Goal: Navigation & Orientation: Find specific page/section

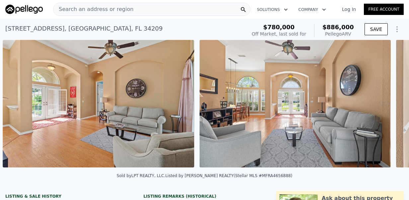
scroll to position [0, 1617]
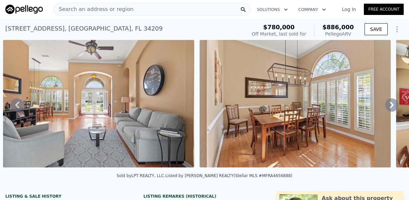
click at [389, 106] on icon at bounding box center [391, 104] width 13 height 13
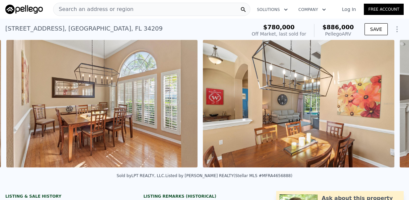
scroll to position [0, 1813]
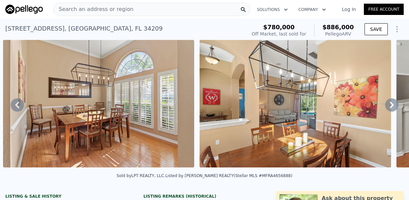
click at [389, 106] on icon at bounding box center [391, 104] width 13 height 13
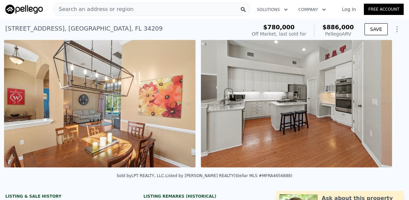
scroll to position [0, 2010]
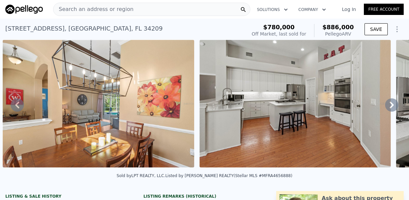
click at [389, 106] on icon at bounding box center [391, 104] width 13 height 13
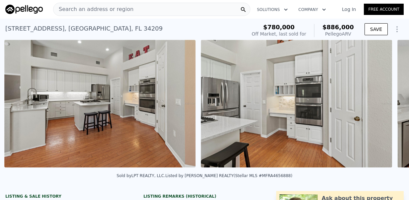
scroll to position [0, 2207]
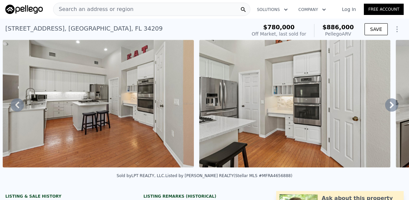
click at [389, 106] on icon at bounding box center [391, 104] width 13 height 13
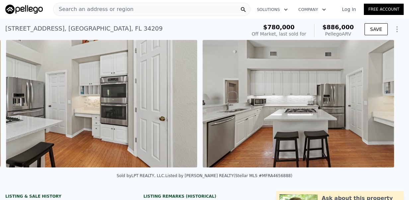
scroll to position [0, 2404]
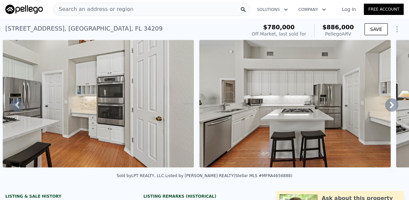
click at [389, 106] on icon at bounding box center [391, 104] width 13 height 13
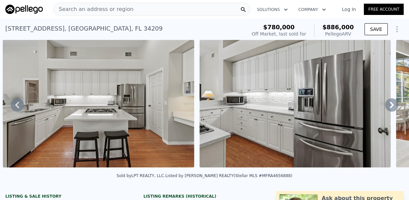
click at [389, 106] on icon at bounding box center [391, 104] width 13 height 13
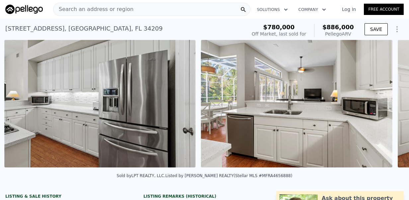
scroll to position [0, 2797]
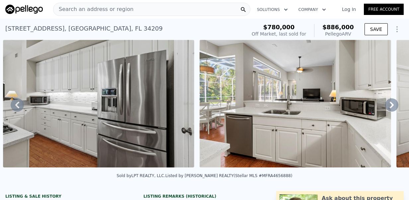
click at [389, 106] on icon at bounding box center [391, 104] width 13 height 13
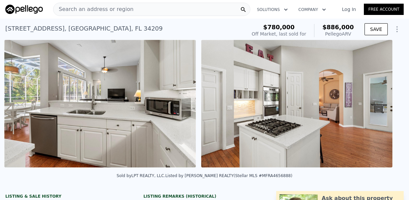
scroll to position [0, 2994]
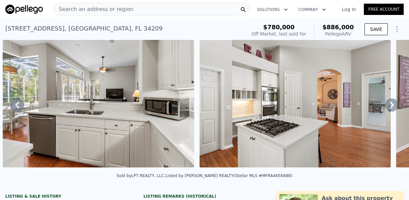
click at [389, 106] on icon at bounding box center [391, 104] width 13 height 13
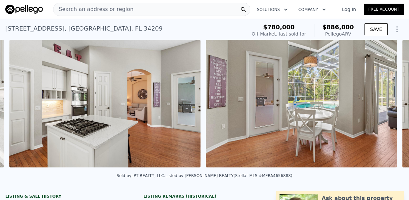
scroll to position [0, 3191]
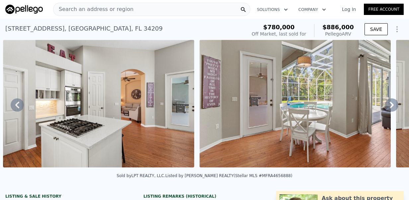
click at [389, 106] on icon at bounding box center [391, 104] width 13 height 13
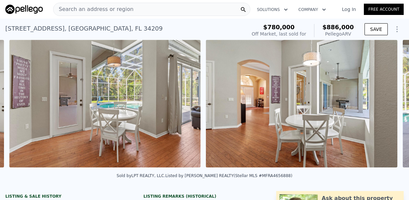
scroll to position [0, 3388]
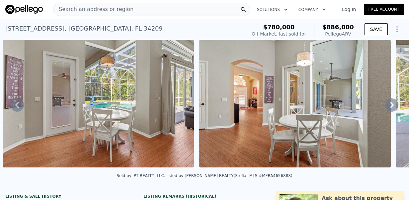
click at [389, 106] on icon at bounding box center [391, 104] width 13 height 13
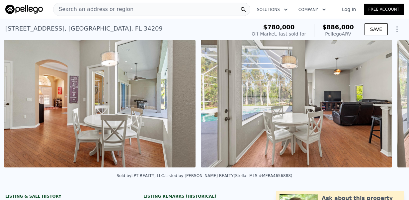
scroll to position [0, 3584]
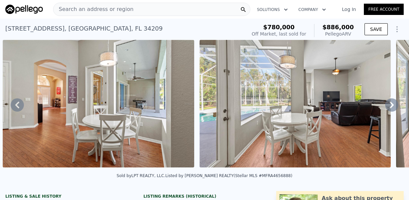
click at [389, 106] on icon at bounding box center [391, 104] width 13 height 13
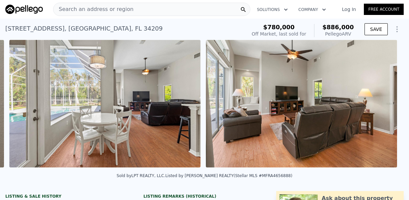
scroll to position [0, 3781]
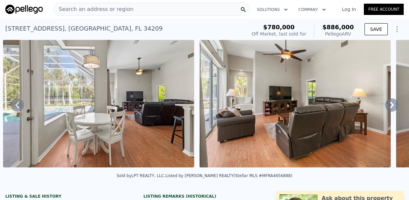
click at [385, 107] on icon at bounding box center [391, 104] width 13 height 13
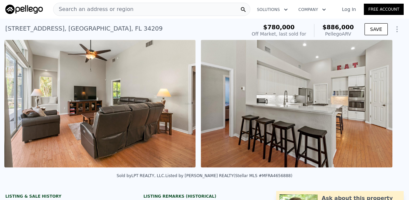
scroll to position [0, 3977]
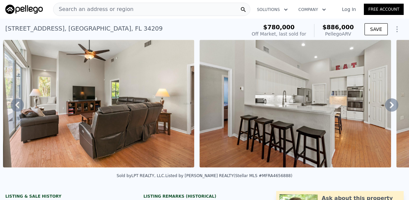
click at [385, 107] on icon at bounding box center [391, 104] width 13 height 13
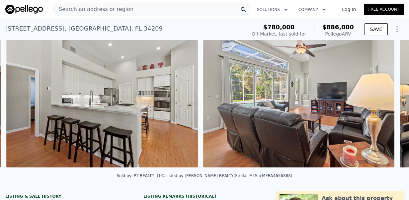
scroll to position [0, 4174]
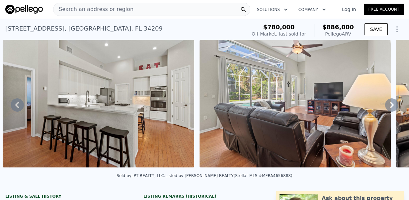
click at [385, 107] on icon at bounding box center [391, 104] width 13 height 13
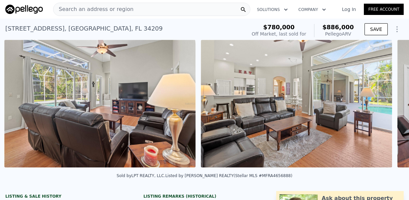
scroll to position [0, 4371]
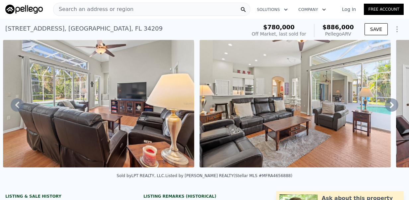
click at [385, 107] on icon at bounding box center [391, 104] width 13 height 13
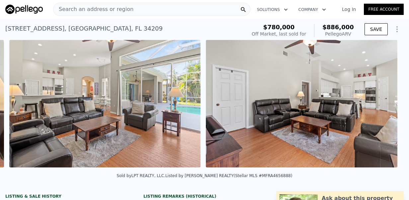
scroll to position [0, 4568]
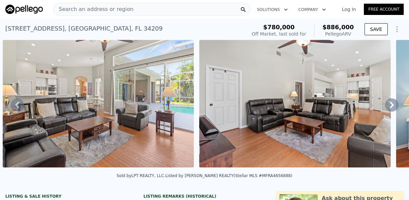
click at [385, 107] on icon at bounding box center [391, 104] width 13 height 13
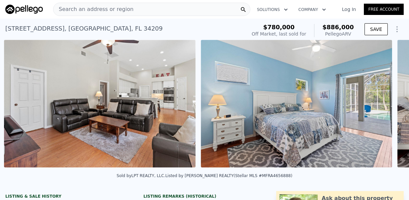
scroll to position [0, 4765]
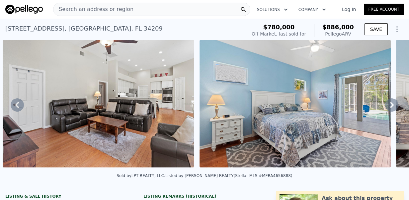
click at [388, 105] on icon at bounding box center [391, 104] width 13 height 13
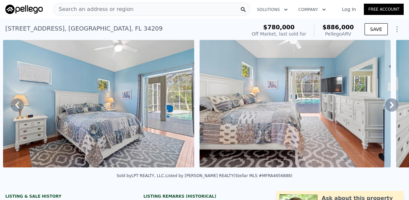
click at [388, 105] on icon at bounding box center [391, 104] width 13 height 13
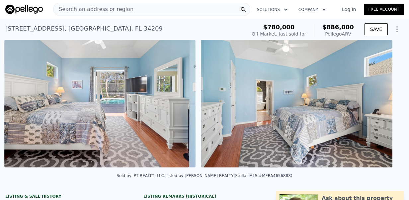
scroll to position [0, 5158]
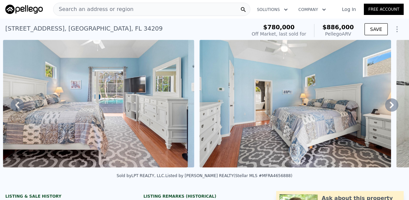
click at [388, 105] on icon at bounding box center [391, 104] width 13 height 13
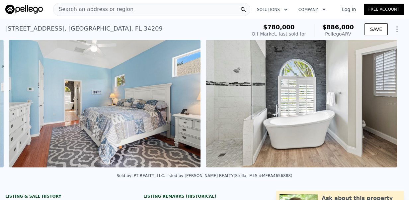
scroll to position [0, 5355]
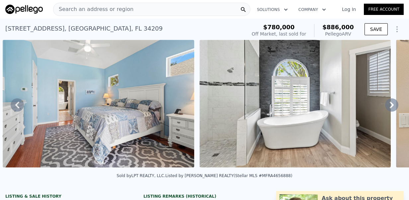
click at [388, 105] on icon at bounding box center [391, 104] width 13 height 13
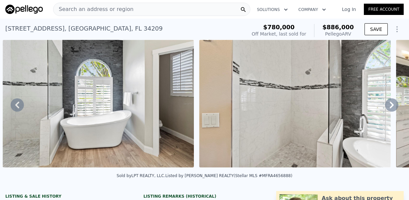
click at [388, 105] on icon at bounding box center [391, 104] width 13 height 13
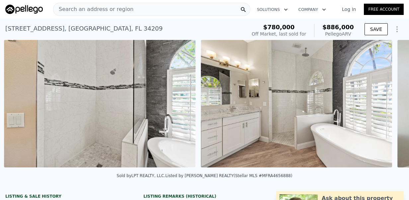
scroll to position [0, 5748]
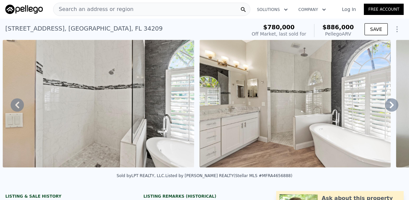
click at [388, 105] on icon at bounding box center [391, 104] width 13 height 13
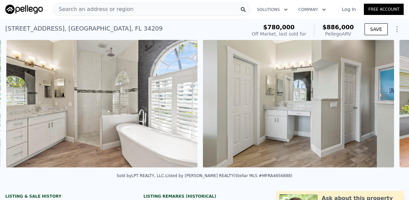
scroll to position [0, 5945]
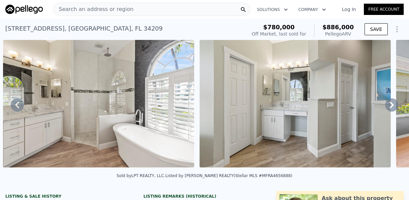
click at [388, 105] on icon at bounding box center [391, 104] width 13 height 13
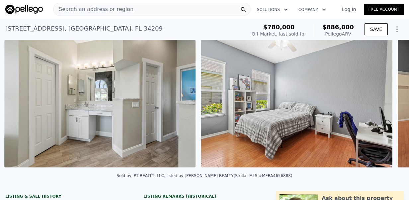
scroll to position [0, 6141]
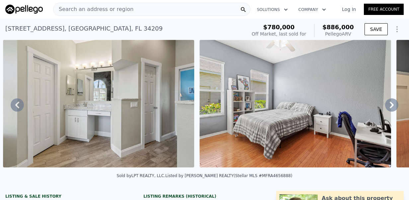
click at [388, 105] on icon at bounding box center [391, 104] width 13 height 13
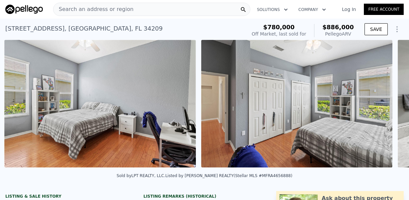
scroll to position [0, 6338]
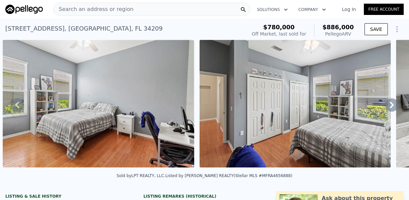
click at [388, 105] on icon at bounding box center [391, 104] width 13 height 13
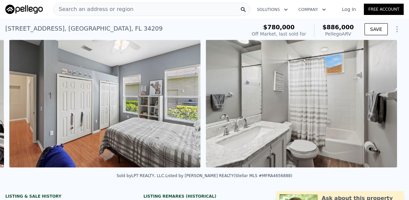
scroll to position [0, 6535]
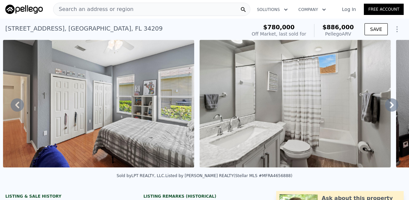
click at [388, 105] on icon at bounding box center [391, 104] width 13 height 13
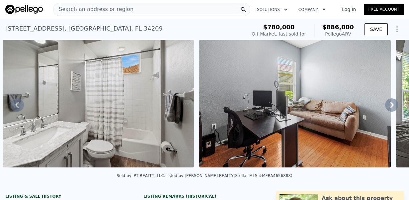
click at [388, 105] on icon at bounding box center [391, 104] width 13 height 13
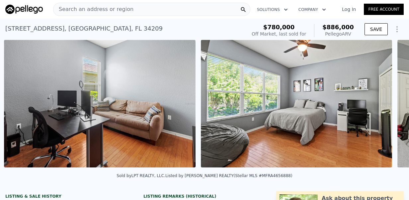
scroll to position [0, 6929]
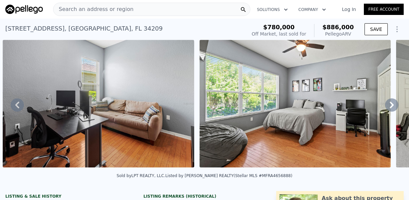
click at [388, 105] on icon at bounding box center [391, 104] width 13 height 13
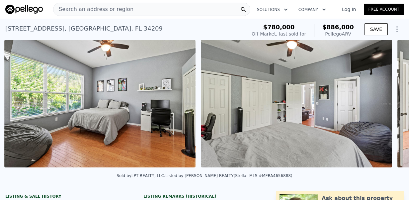
scroll to position [0, 7125]
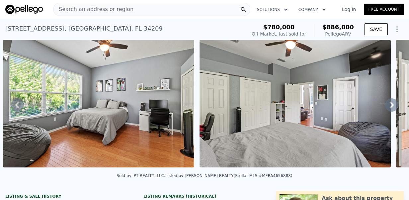
click at [388, 105] on icon at bounding box center [391, 104] width 13 height 13
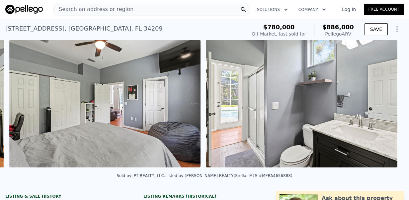
scroll to position [0, 7322]
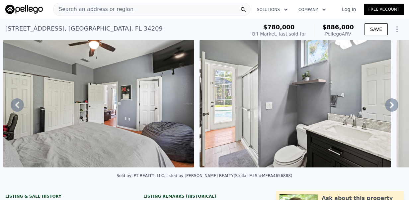
click at [388, 105] on icon at bounding box center [391, 104] width 13 height 13
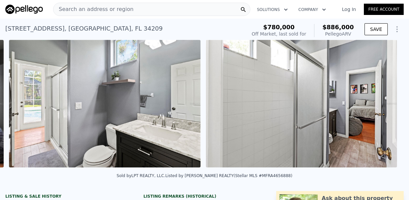
scroll to position [0, 7519]
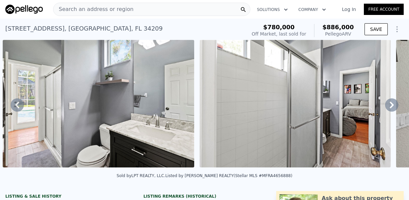
click at [388, 105] on icon at bounding box center [391, 104] width 13 height 13
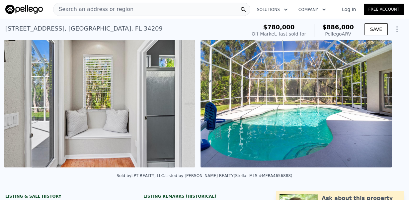
scroll to position [0, 7912]
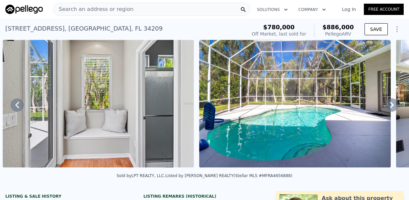
click at [388, 105] on icon at bounding box center [391, 104] width 13 height 13
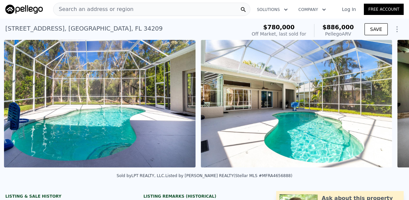
scroll to position [0, 8109]
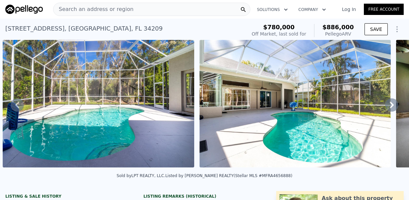
click at [388, 105] on icon at bounding box center [391, 104] width 13 height 13
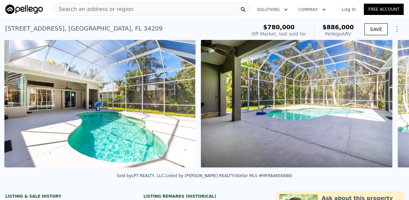
scroll to position [0, 8306]
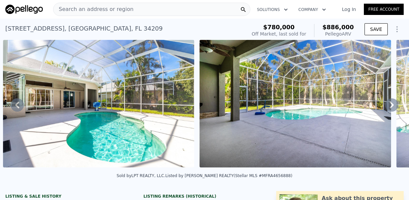
click at [388, 105] on icon at bounding box center [391, 104] width 13 height 13
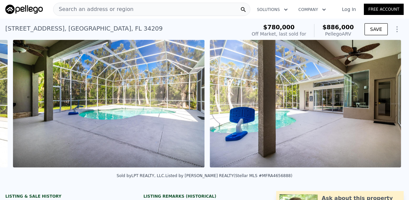
scroll to position [0, 8502]
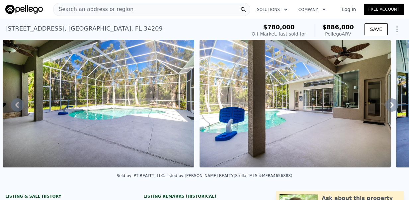
click at [388, 105] on icon at bounding box center [391, 104] width 13 height 13
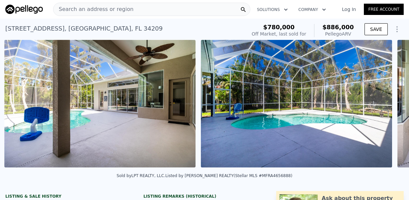
scroll to position [0, 8699]
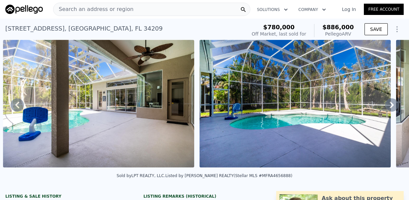
click at [388, 105] on icon at bounding box center [391, 104] width 13 height 13
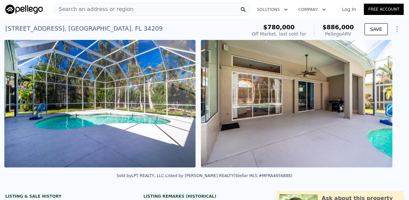
scroll to position [0, 8896]
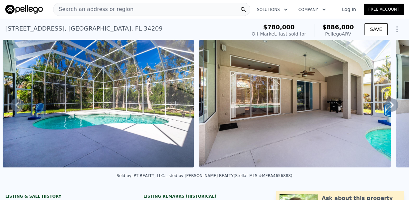
click at [388, 105] on icon at bounding box center [391, 104] width 13 height 13
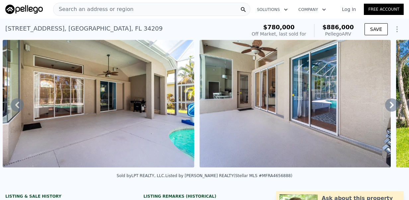
click at [388, 105] on icon at bounding box center [391, 104] width 13 height 13
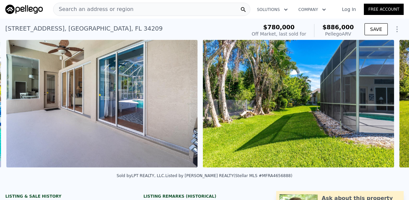
scroll to position [0, 9289]
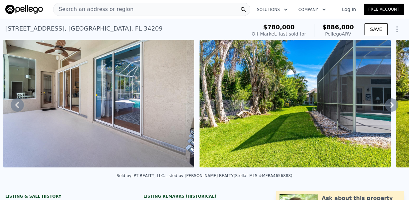
click at [388, 105] on icon at bounding box center [391, 104] width 13 height 13
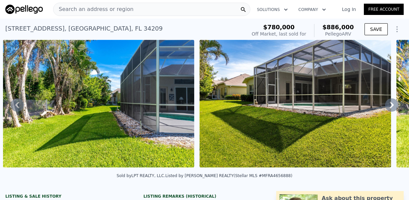
click at [388, 105] on icon at bounding box center [391, 104] width 13 height 13
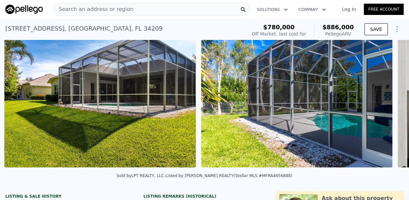
scroll to position [0, 9683]
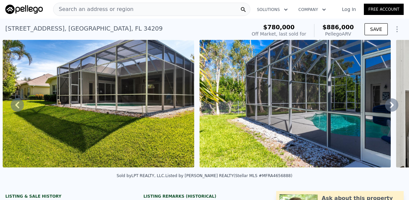
click at [388, 105] on icon at bounding box center [391, 104] width 13 height 13
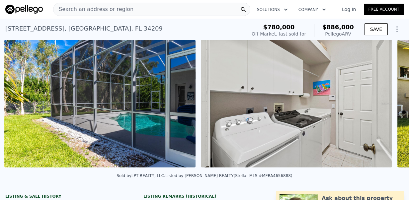
scroll to position [0, 9879]
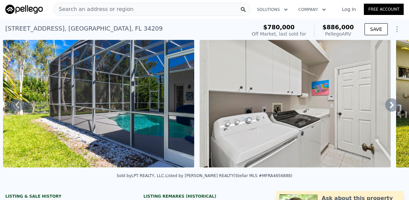
click at [388, 105] on icon at bounding box center [391, 104] width 13 height 13
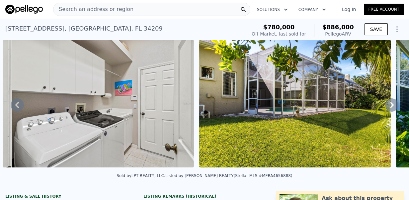
click at [388, 105] on icon at bounding box center [391, 104] width 13 height 13
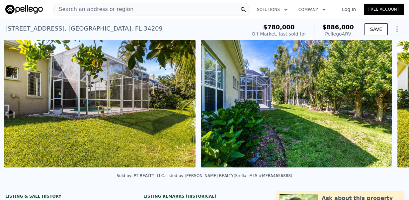
scroll to position [0, 10273]
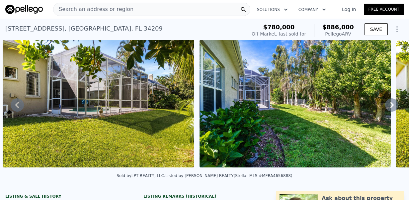
click at [388, 105] on icon at bounding box center [391, 104] width 13 height 13
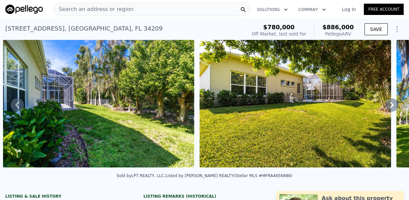
click at [388, 105] on icon at bounding box center [391, 104] width 13 height 13
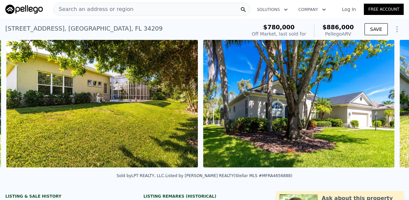
scroll to position [0, 10666]
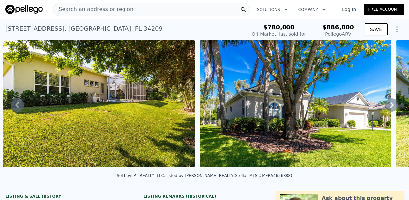
click at [388, 105] on icon at bounding box center [391, 104] width 13 height 13
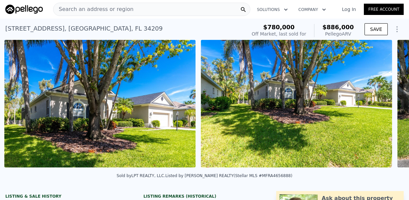
scroll to position [0, 10863]
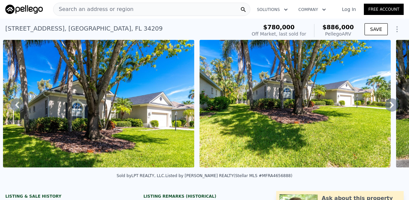
click at [388, 105] on icon at bounding box center [391, 104] width 13 height 13
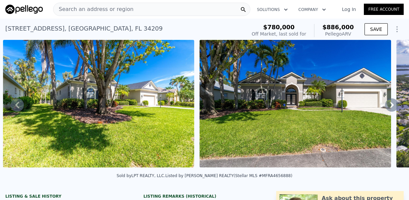
click at [388, 105] on icon at bounding box center [391, 104] width 13 height 13
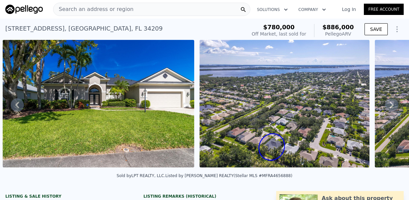
click at [388, 105] on icon at bounding box center [391, 104] width 13 height 13
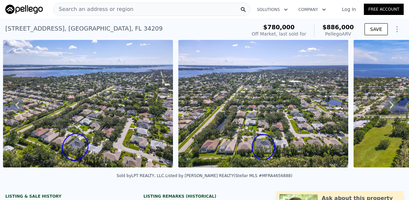
click at [388, 105] on icon at bounding box center [391, 104] width 13 height 13
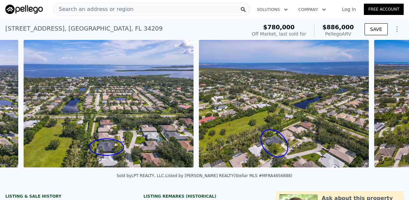
scroll to position [0, 11804]
